Goal: Task Accomplishment & Management: Use online tool/utility

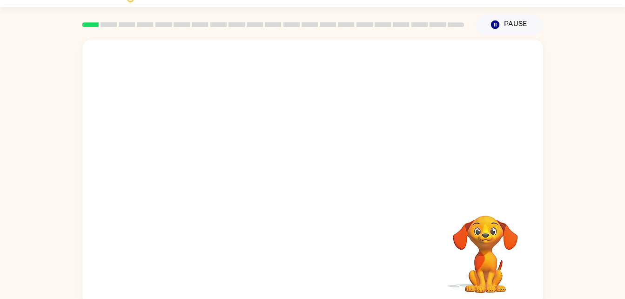
scroll to position [28, 0]
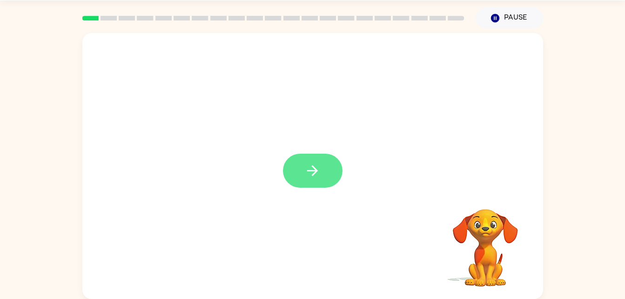
click at [320, 178] on icon "button" at bounding box center [313, 171] width 16 height 16
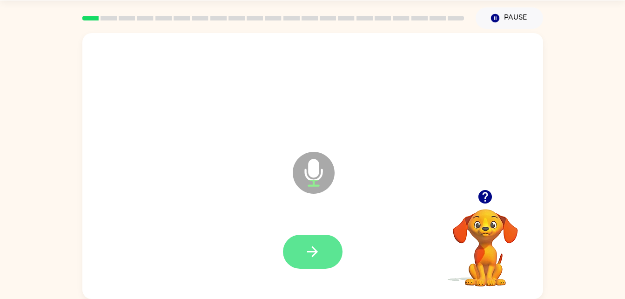
click at [334, 250] on button "button" at bounding box center [313, 252] width 60 height 34
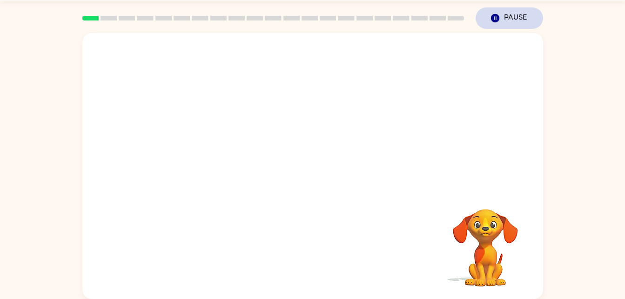
click at [498, 13] on icon "Pause" at bounding box center [495, 18] width 10 height 10
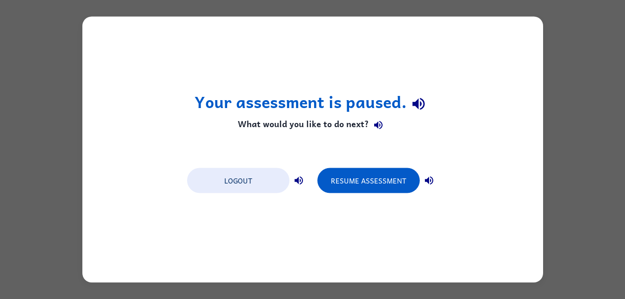
scroll to position [0, 0]
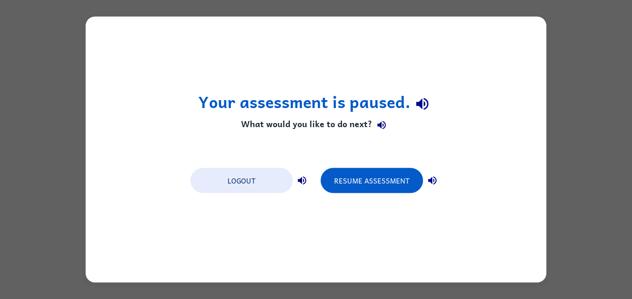
click at [562, 14] on div "Your assessment is paused. What would you like to do next? Logout Resume Assess…" at bounding box center [316, 149] width 632 height 299
click at [384, 179] on button "Resume Assessment" at bounding box center [372, 180] width 102 height 25
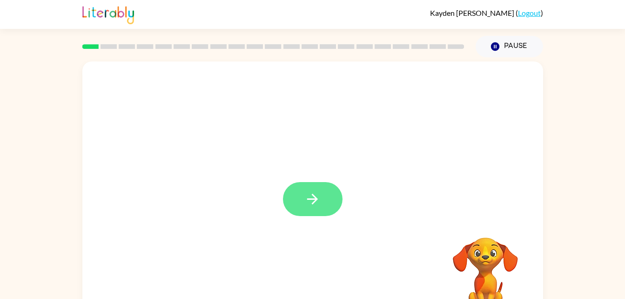
click at [308, 186] on button "button" at bounding box center [313, 199] width 60 height 34
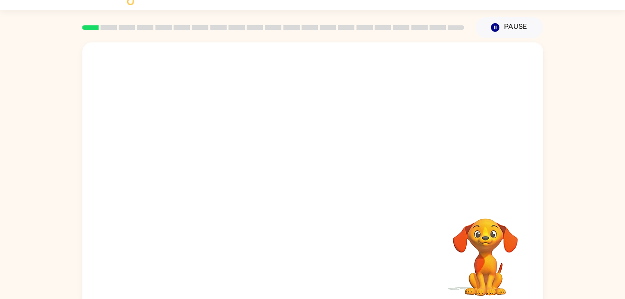
scroll to position [28, 0]
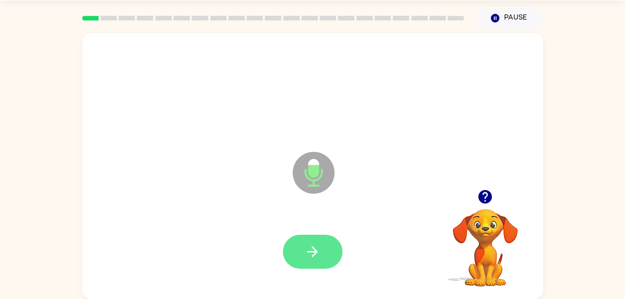
click at [310, 244] on icon "button" at bounding box center [313, 252] width 16 height 16
click at [330, 254] on button "button" at bounding box center [313, 252] width 60 height 34
click at [332, 248] on button "button" at bounding box center [313, 252] width 60 height 34
click at [325, 247] on div at bounding box center [313, 252] width 442 height 76
click at [326, 238] on button "button" at bounding box center [313, 252] width 60 height 34
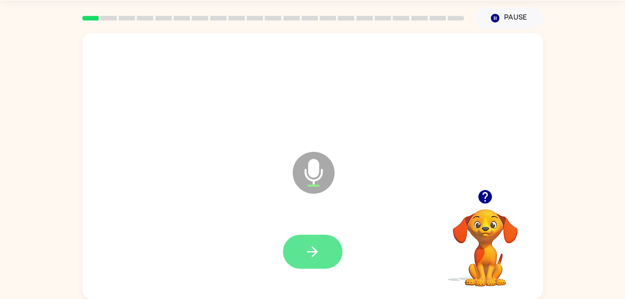
click at [320, 257] on icon "button" at bounding box center [313, 252] width 16 height 16
click at [326, 255] on button "button" at bounding box center [313, 252] width 60 height 34
click at [318, 252] on icon "button" at bounding box center [313, 252] width 16 height 16
click at [321, 239] on button "button" at bounding box center [313, 252] width 60 height 34
click at [333, 253] on button "button" at bounding box center [313, 252] width 60 height 34
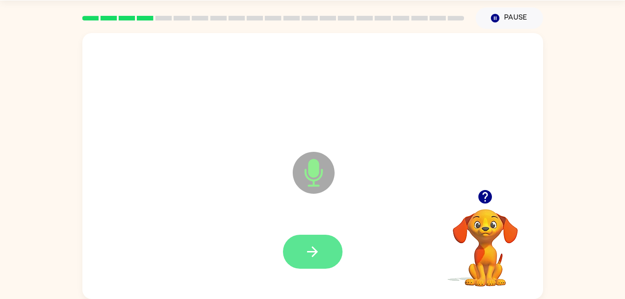
click at [322, 254] on button "button" at bounding box center [313, 252] width 60 height 34
click at [323, 243] on button "button" at bounding box center [313, 252] width 60 height 34
click at [321, 247] on button "button" at bounding box center [313, 252] width 60 height 34
click at [320, 251] on icon "button" at bounding box center [313, 252] width 16 height 16
click at [317, 254] on icon "button" at bounding box center [313, 252] width 16 height 16
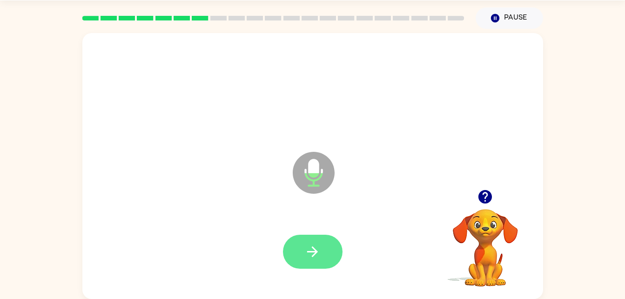
click at [299, 251] on button "button" at bounding box center [313, 252] width 60 height 34
click at [324, 248] on button "button" at bounding box center [313, 252] width 60 height 34
click at [320, 252] on icon "button" at bounding box center [313, 252] width 16 height 16
click at [316, 255] on icon "button" at bounding box center [313, 252] width 16 height 16
click at [323, 261] on button "button" at bounding box center [313, 252] width 60 height 34
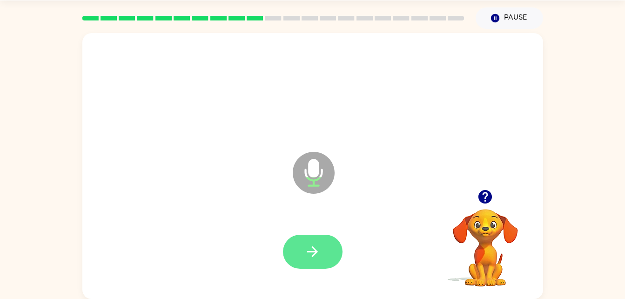
click at [301, 247] on button "button" at bounding box center [313, 252] width 60 height 34
click at [298, 243] on button "button" at bounding box center [313, 252] width 60 height 34
click at [308, 256] on icon "button" at bounding box center [313, 252] width 16 height 16
click at [320, 249] on icon "button" at bounding box center [313, 252] width 16 height 16
click at [327, 244] on button "button" at bounding box center [313, 252] width 60 height 34
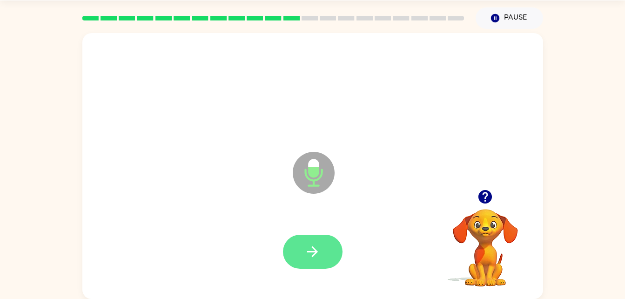
click at [317, 248] on icon "button" at bounding box center [313, 252] width 16 height 16
click at [320, 265] on button "button" at bounding box center [313, 252] width 60 height 34
click at [327, 253] on button "button" at bounding box center [313, 252] width 60 height 34
click at [324, 245] on button "button" at bounding box center [313, 252] width 60 height 34
click at [321, 251] on button "button" at bounding box center [313, 252] width 60 height 34
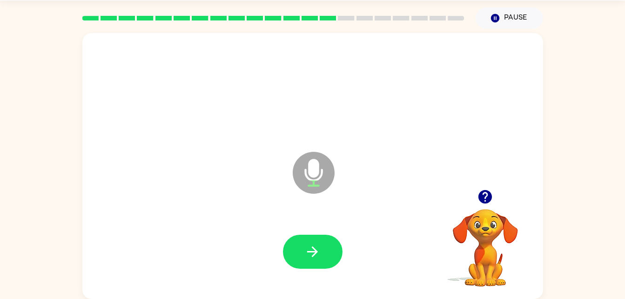
click at [338, 267] on div at bounding box center [313, 252] width 60 height 34
click at [324, 255] on button "button" at bounding box center [313, 252] width 60 height 34
click at [311, 259] on icon "button" at bounding box center [313, 252] width 16 height 16
click at [328, 246] on button "button" at bounding box center [313, 252] width 60 height 34
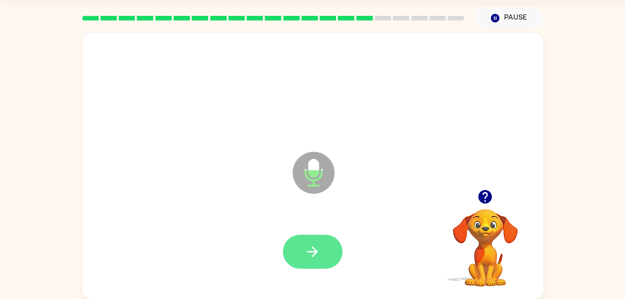
click at [329, 254] on button "button" at bounding box center [313, 252] width 60 height 34
click at [322, 257] on button "button" at bounding box center [313, 252] width 60 height 34
click at [299, 252] on button "button" at bounding box center [313, 252] width 60 height 34
click at [302, 247] on button "button" at bounding box center [313, 252] width 60 height 34
click at [306, 252] on icon "button" at bounding box center [313, 252] width 16 height 16
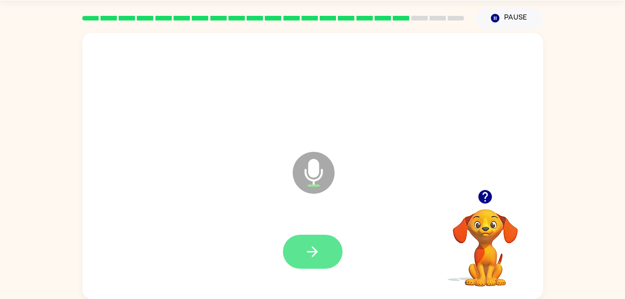
click at [322, 251] on button "button" at bounding box center [313, 252] width 60 height 34
click at [319, 258] on icon "button" at bounding box center [313, 252] width 16 height 16
click at [322, 259] on button "button" at bounding box center [313, 252] width 60 height 34
click at [309, 253] on icon "button" at bounding box center [313, 252] width 16 height 16
click at [325, 244] on button "button" at bounding box center [313, 252] width 60 height 34
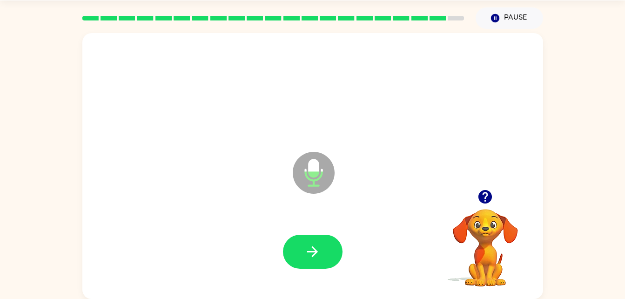
click at [319, 260] on button "button" at bounding box center [313, 252] width 60 height 34
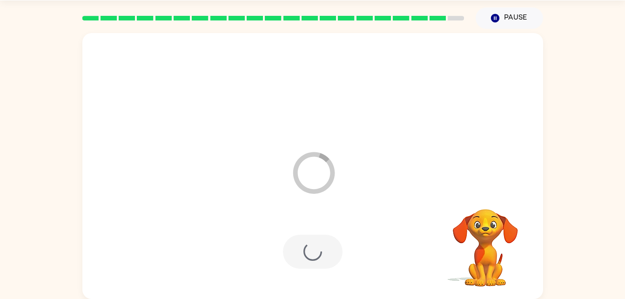
scroll to position [12, 0]
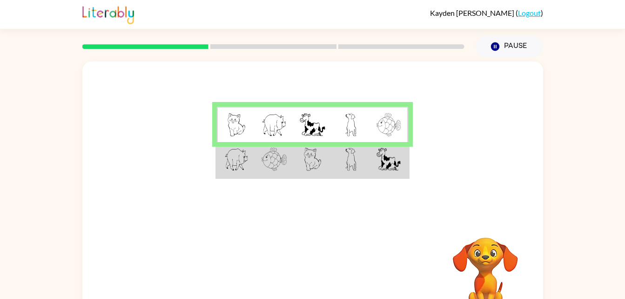
click at [305, 161] on img at bounding box center [313, 159] width 18 height 23
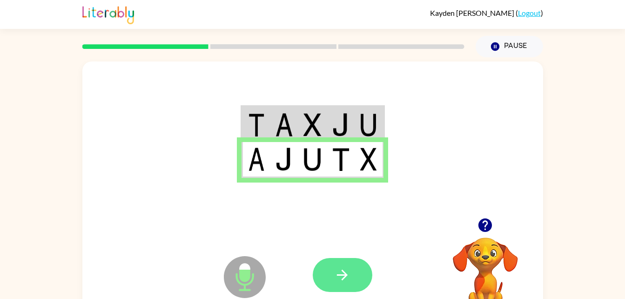
click at [343, 276] on icon "button" at bounding box center [342, 275] width 11 height 11
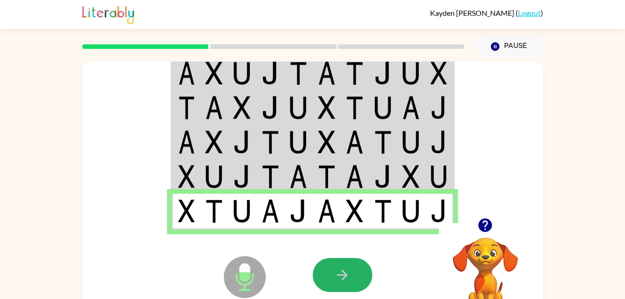
click at [324, 259] on button "button" at bounding box center [343, 275] width 60 height 34
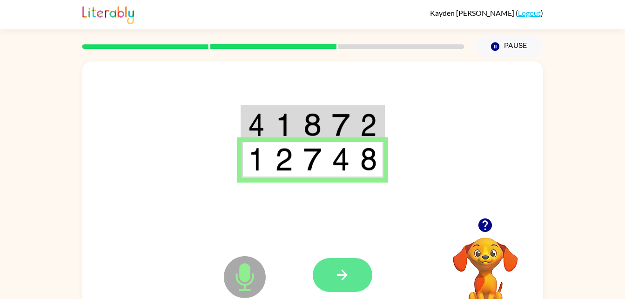
click at [324, 264] on button "button" at bounding box center [343, 275] width 60 height 34
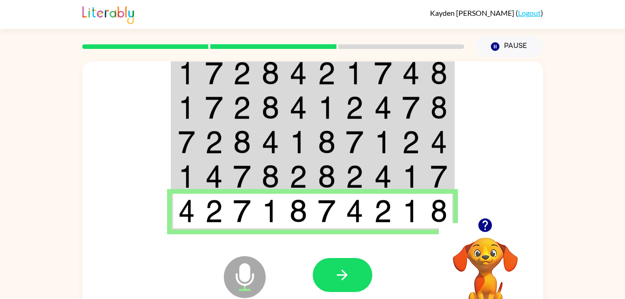
click at [323, 268] on button "button" at bounding box center [343, 275] width 60 height 34
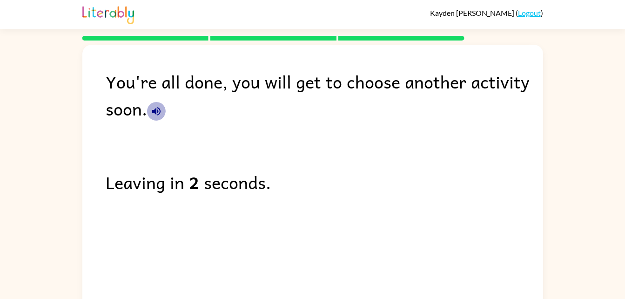
click at [156, 111] on icon "button" at bounding box center [156, 111] width 11 height 11
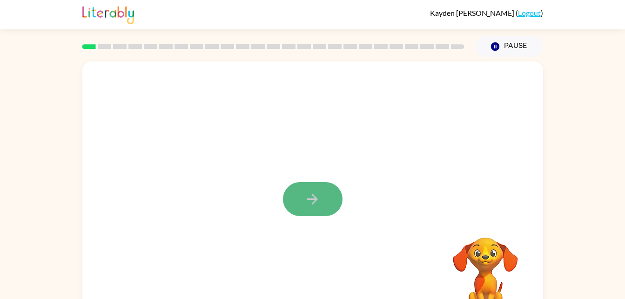
click at [319, 204] on icon "button" at bounding box center [313, 199] width 16 height 16
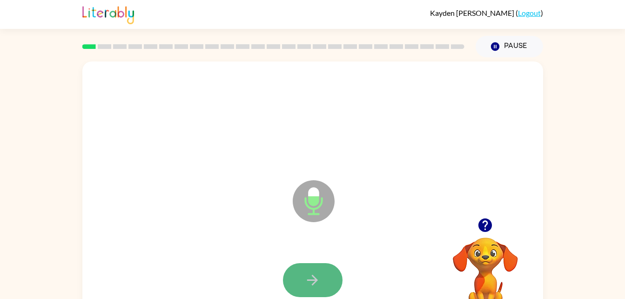
click at [305, 282] on icon "button" at bounding box center [313, 280] width 16 height 16
drag, startPoint x: 305, startPoint y: 282, endPoint x: 290, endPoint y: 272, distance: 18.1
click at [290, 272] on button "button" at bounding box center [313, 280] width 60 height 34
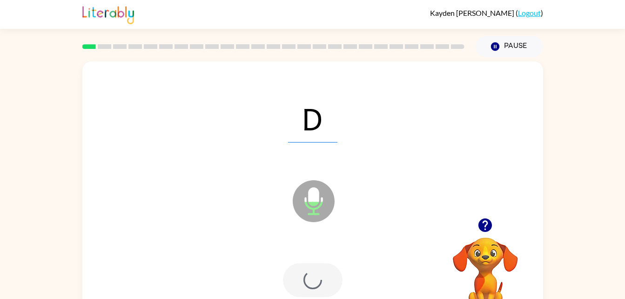
click at [290, 272] on div at bounding box center [313, 280] width 60 height 34
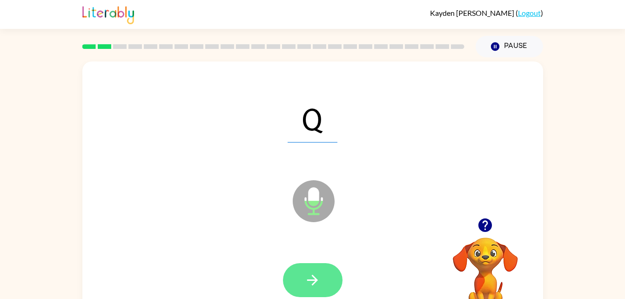
click at [295, 277] on button "button" at bounding box center [313, 280] width 60 height 34
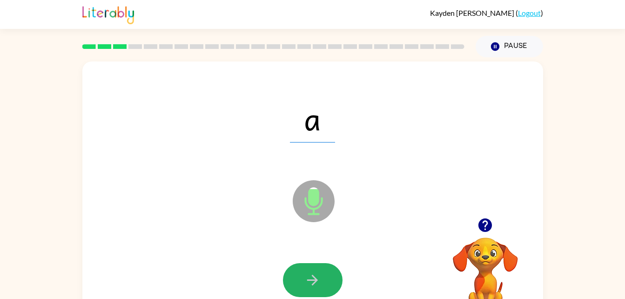
click at [296, 283] on button "button" at bounding box center [313, 280] width 60 height 34
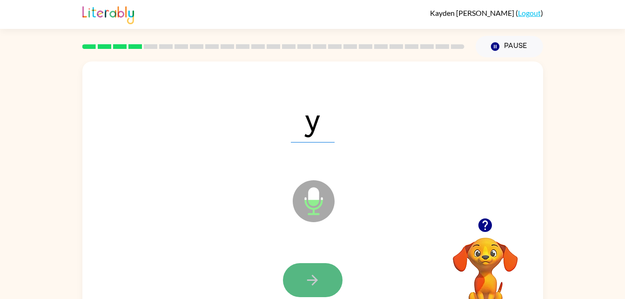
click at [299, 286] on button "button" at bounding box center [313, 280] width 60 height 34
click at [302, 274] on button "button" at bounding box center [313, 280] width 60 height 34
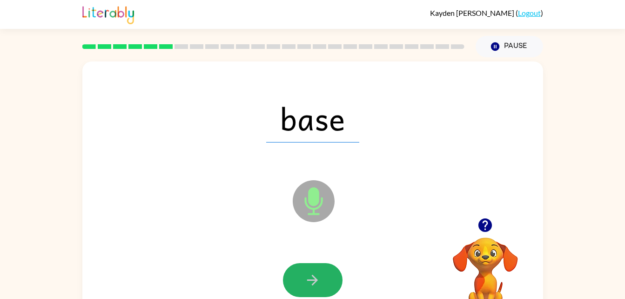
click at [302, 274] on button "button" at bounding box center [313, 280] width 60 height 34
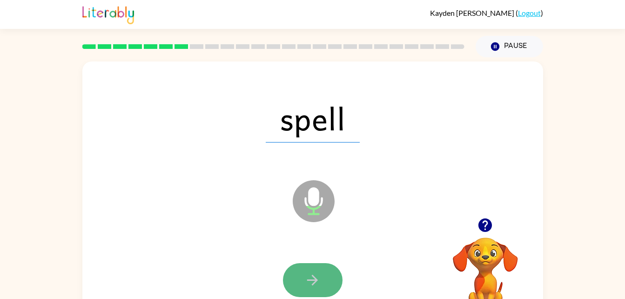
click at [301, 273] on button "button" at bounding box center [313, 280] width 60 height 34
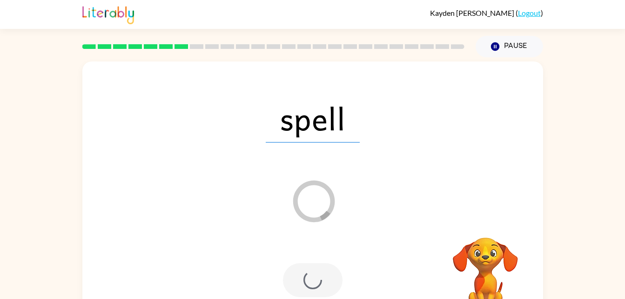
click at [301, 273] on div at bounding box center [313, 280] width 60 height 34
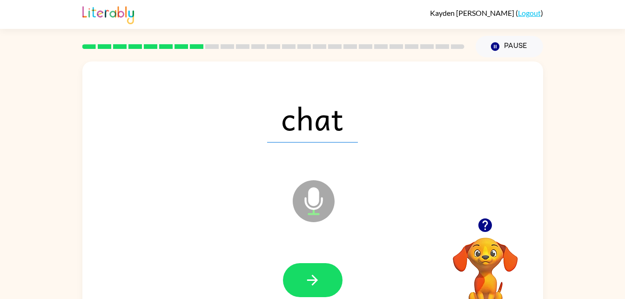
drag, startPoint x: 305, startPoint y: 275, endPoint x: 249, endPoint y: 248, distance: 61.7
click at [249, 248] on div at bounding box center [313, 280] width 442 height 76
click at [299, 281] on button "button" at bounding box center [313, 280] width 60 height 34
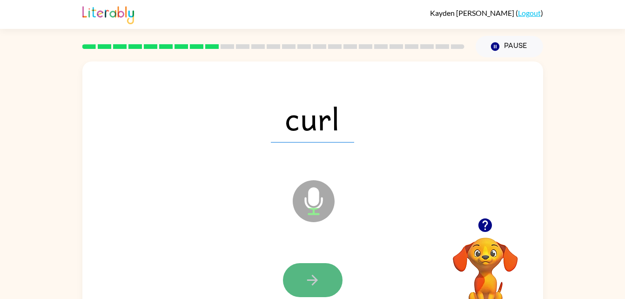
click at [304, 297] on button "button" at bounding box center [313, 280] width 60 height 34
click at [312, 284] on icon "button" at bounding box center [313, 280] width 16 height 16
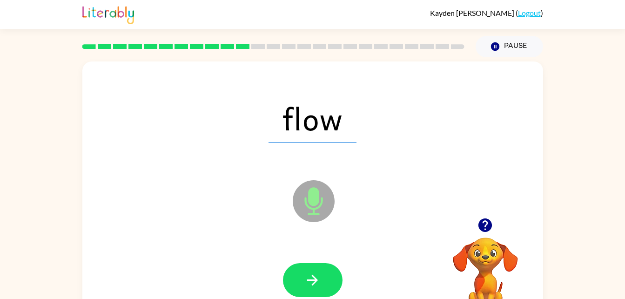
click at [312, 282] on icon "button" at bounding box center [313, 280] width 16 height 16
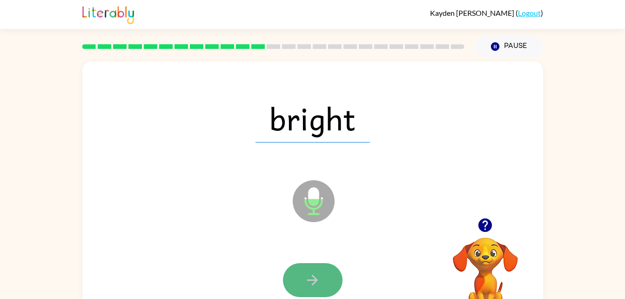
click at [311, 283] on icon "button" at bounding box center [313, 280] width 16 height 16
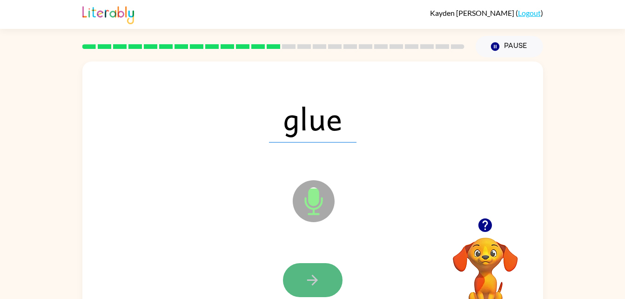
click at [310, 282] on icon "button" at bounding box center [313, 280] width 16 height 16
click at [304, 286] on button "button" at bounding box center [313, 280] width 60 height 34
click at [308, 278] on icon "button" at bounding box center [313, 280] width 16 height 16
click at [310, 276] on icon "button" at bounding box center [313, 280] width 16 height 16
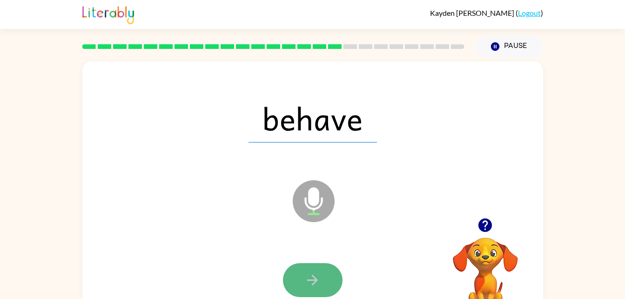
click at [307, 283] on icon "button" at bounding box center [313, 280] width 16 height 16
click at [307, 286] on icon "button" at bounding box center [313, 280] width 16 height 16
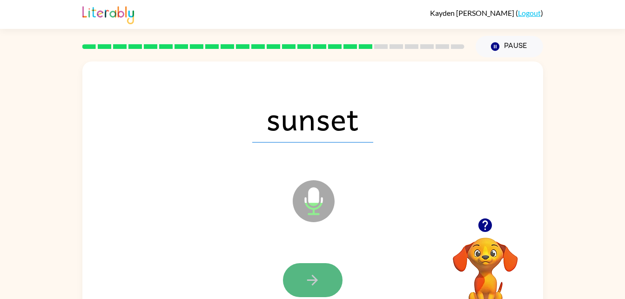
click at [294, 278] on button "button" at bounding box center [313, 280] width 60 height 34
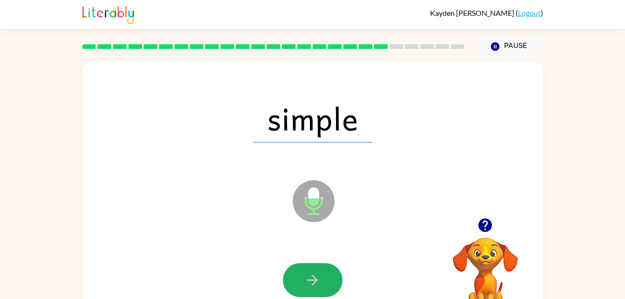
click at [294, 278] on button "button" at bounding box center [313, 280] width 60 height 34
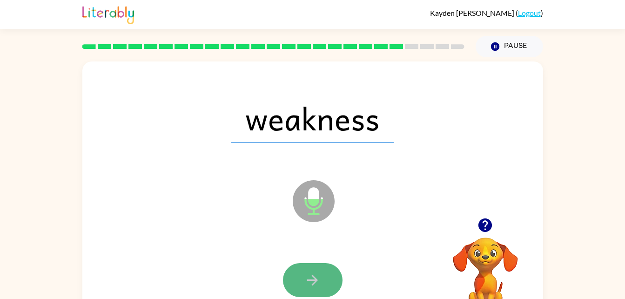
click at [299, 274] on button "button" at bounding box center [313, 280] width 60 height 34
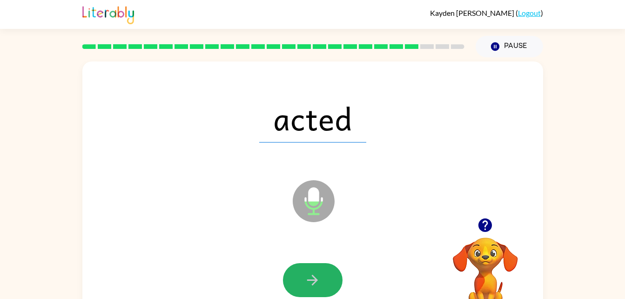
click at [296, 270] on button "button" at bounding box center [313, 280] width 60 height 34
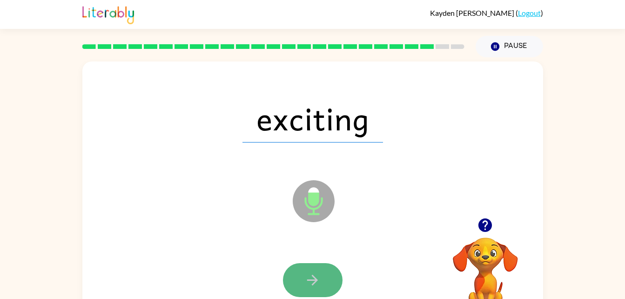
drag, startPoint x: 296, startPoint y: 270, endPoint x: 298, endPoint y: 284, distance: 14.5
click at [298, 284] on button "button" at bounding box center [313, 280] width 60 height 34
click at [298, 284] on div at bounding box center [313, 280] width 60 height 34
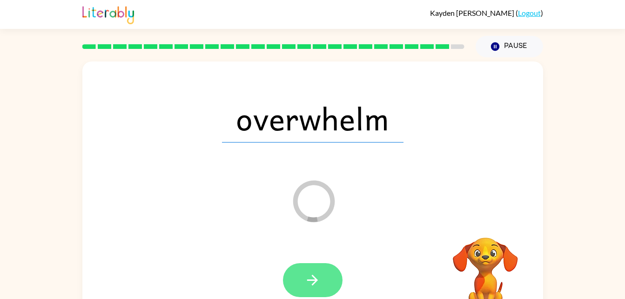
click at [299, 288] on button "button" at bounding box center [313, 280] width 60 height 34
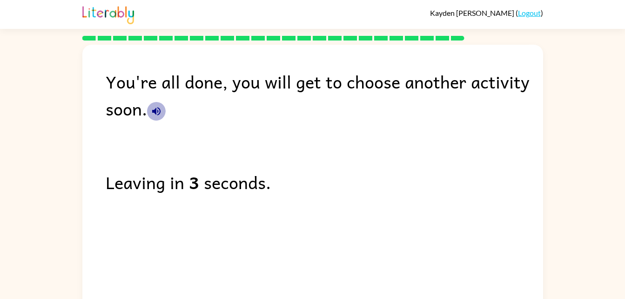
click at [156, 109] on icon "button" at bounding box center [156, 111] width 8 height 8
